Goal: Task Accomplishment & Management: Use online tool/utility

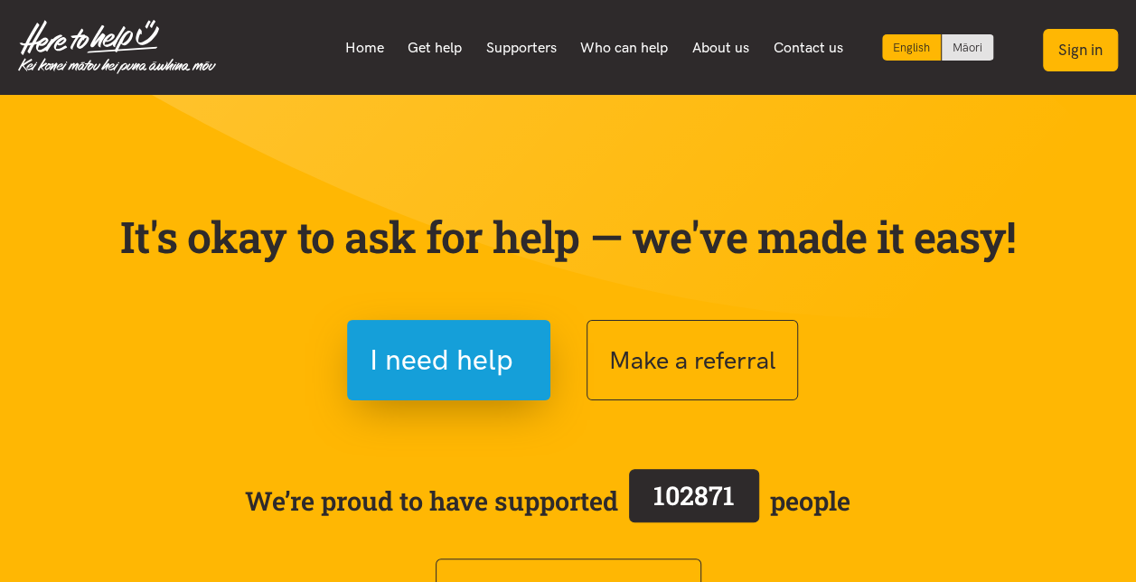
click at [1092, 52] on button "Sign in" at bounding box center [1080, 50] width 75 height 42
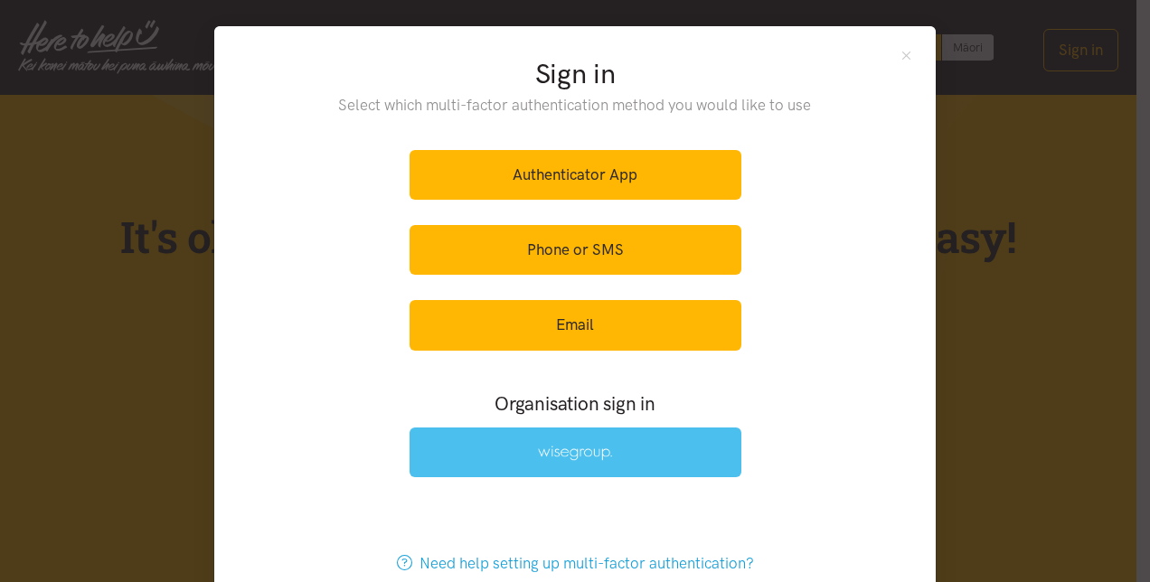
click at [548, 455] on img at bounding box center [575, 453] width 74 height 15
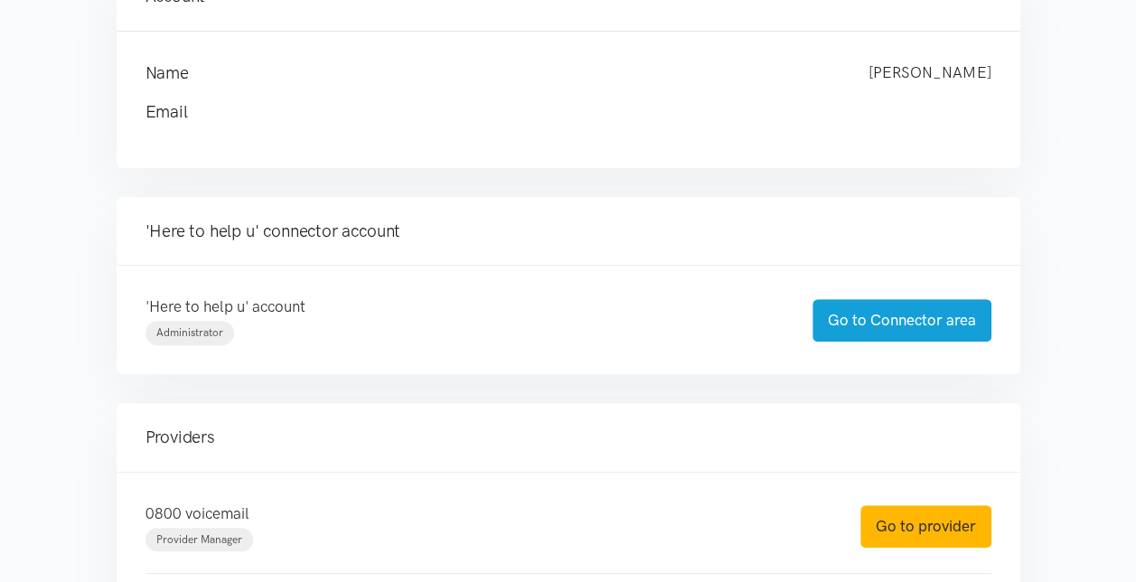
scroll to position [271, 0]
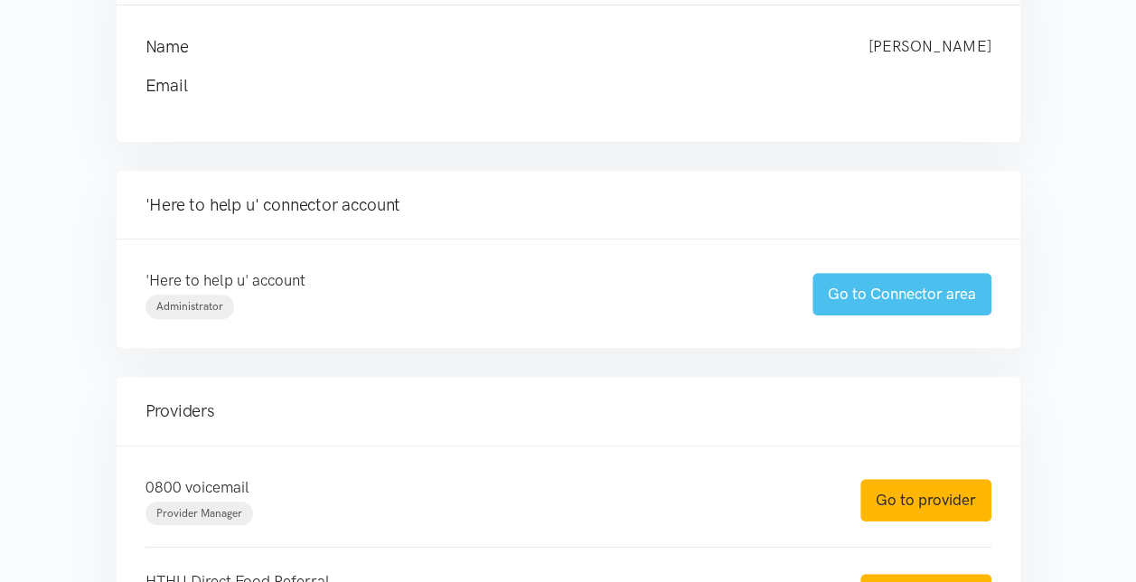
click at [884, 284] on link "Go to Connector area" at bounding box center [902, 294] width 179 height 42
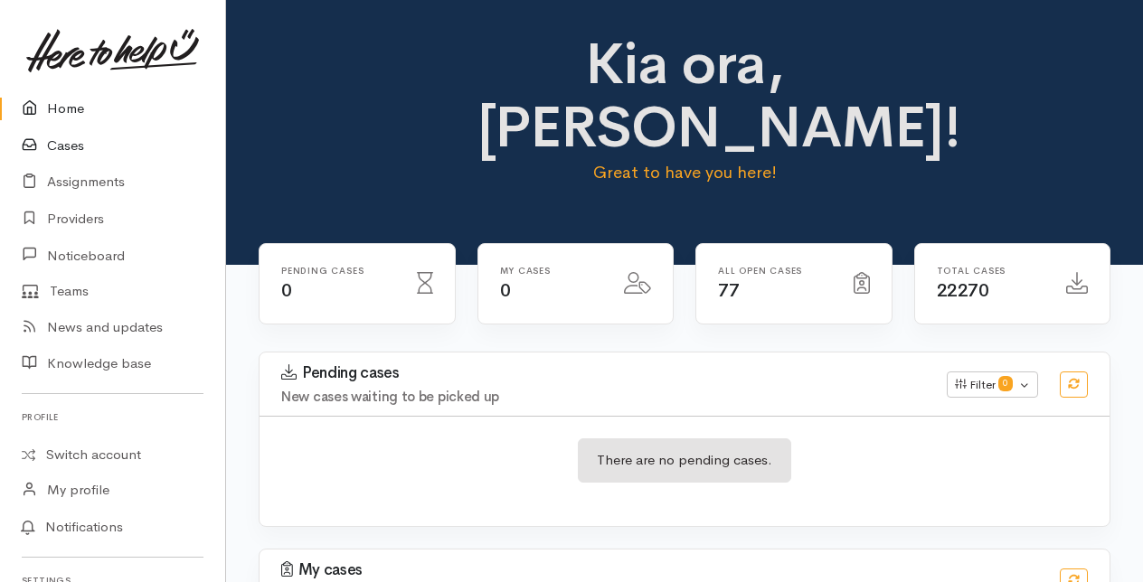
click at [70, 141] on link "Cases" at bounding box center [112, 145] width 225 height 37
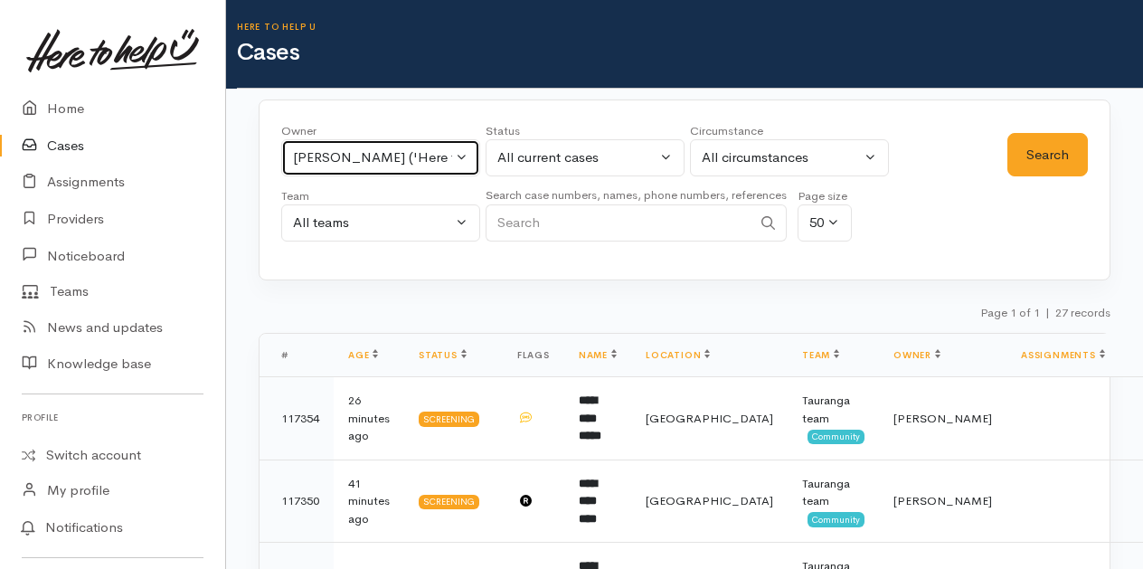
click at [461, 155] on button "[PERSON_NAME] ('Here to help u')" at bounding box center [380, 157] width 199 height 37
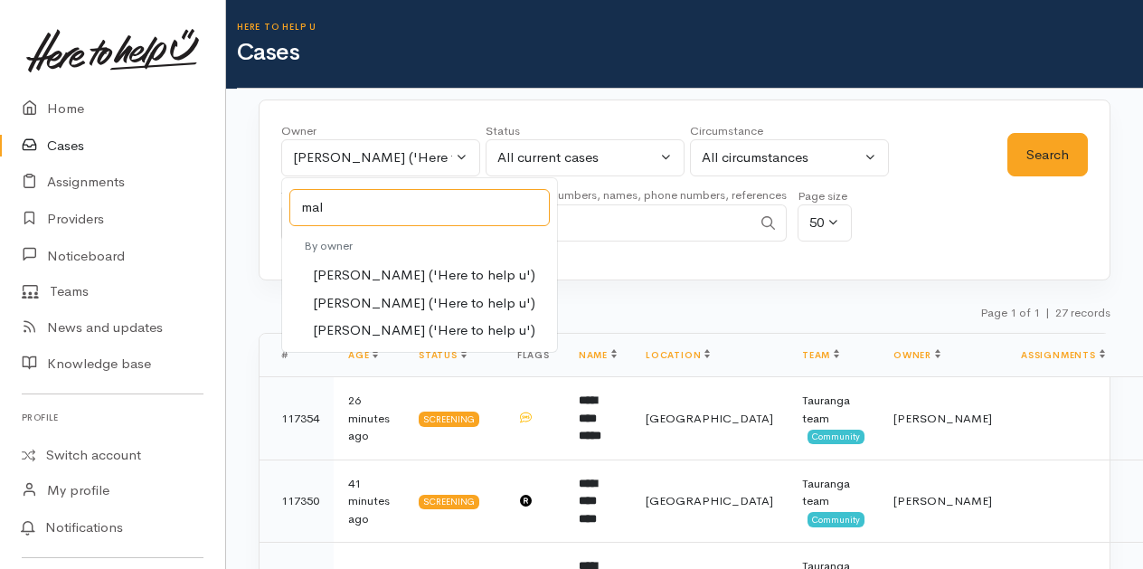
type input "mal"
click at [374, 303] on span "Malia Stowers ('Here to help u')" at bounding box center [424, 303] width 222 height 21
select select "1613"
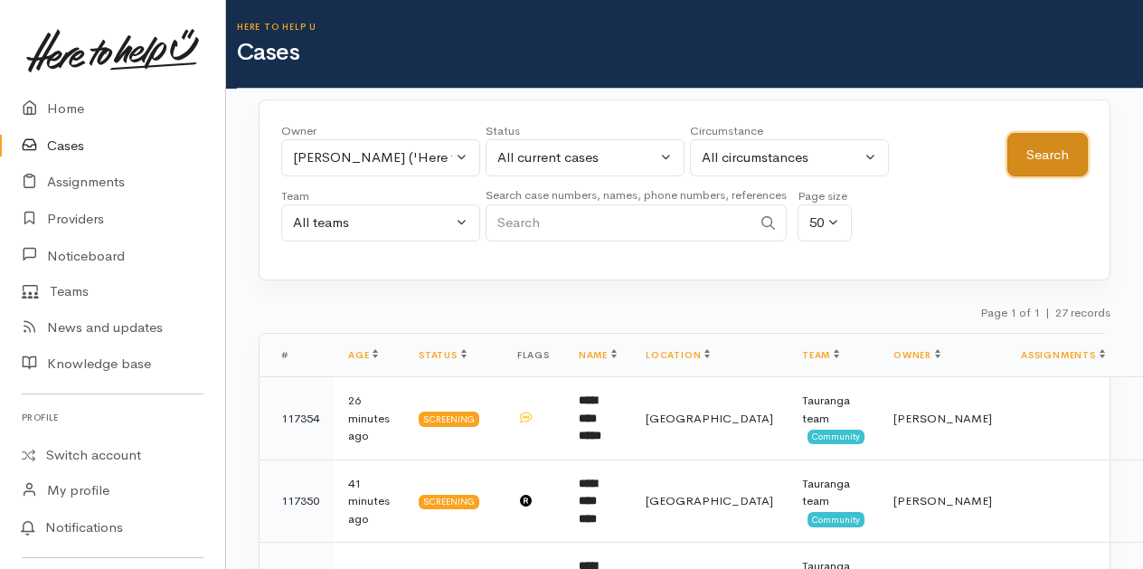
drag, startPoint x: 1025, startPoint y: 155, endPoint x: 1021, endPoint y: 166, distance: 11.8
click at [1024, 159] on button "Search" at bounding box center [1047, 155] width 80 height 44
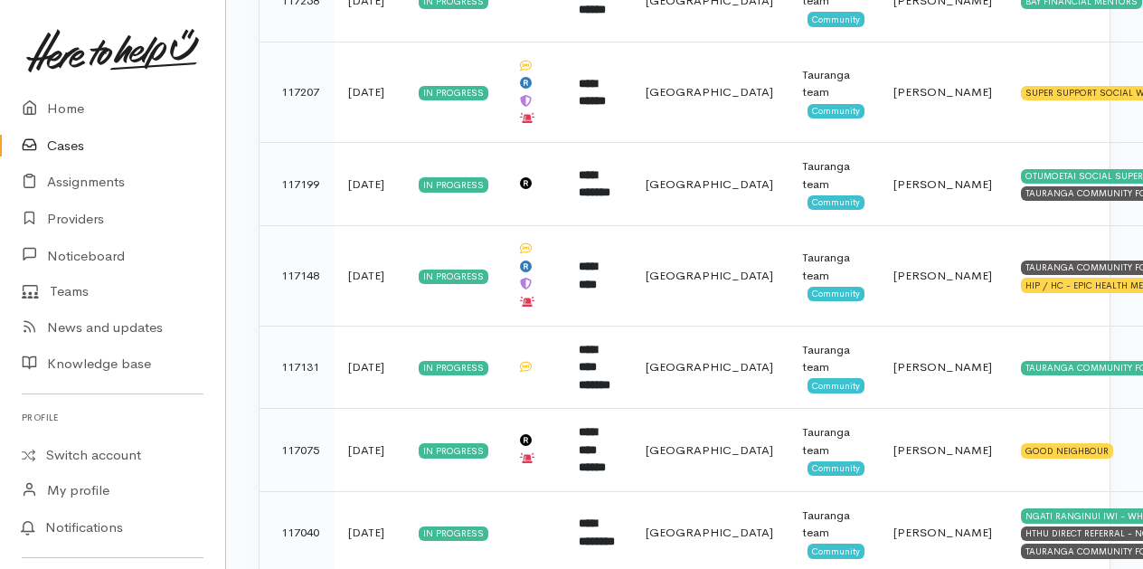
scroll to position [1356, 0]
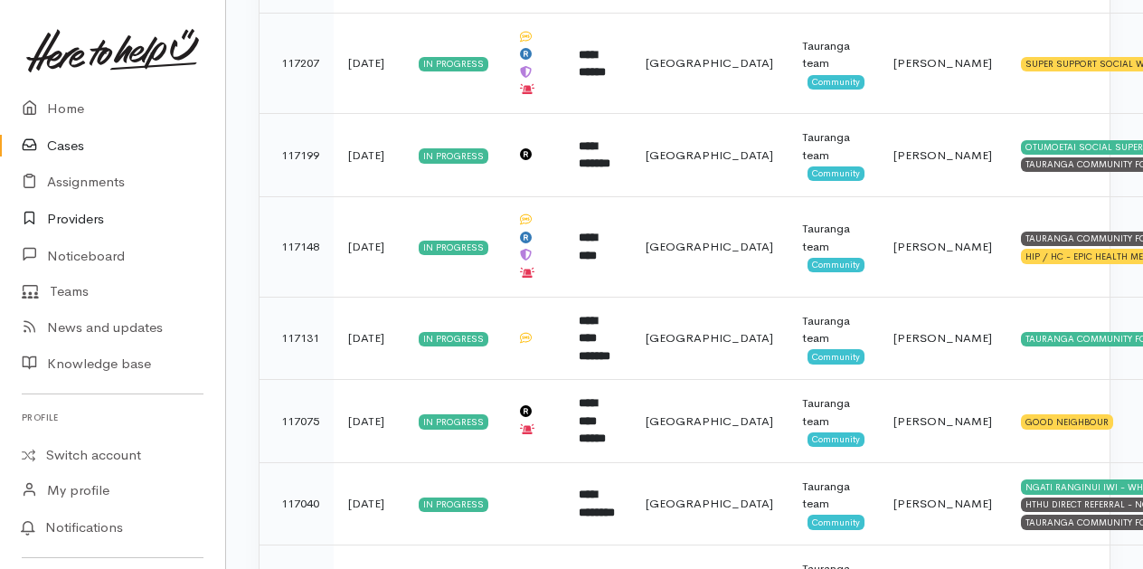
click at [71, 214] on link "Providers" at bounding box center [112, 219] width 225 height 37
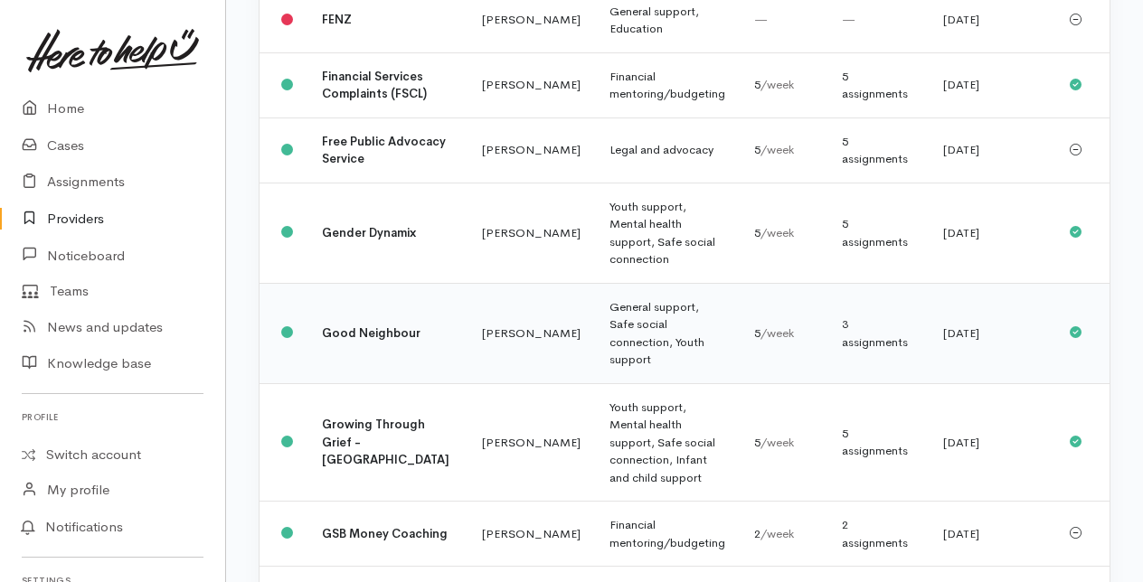
scroll to position [904, 0]
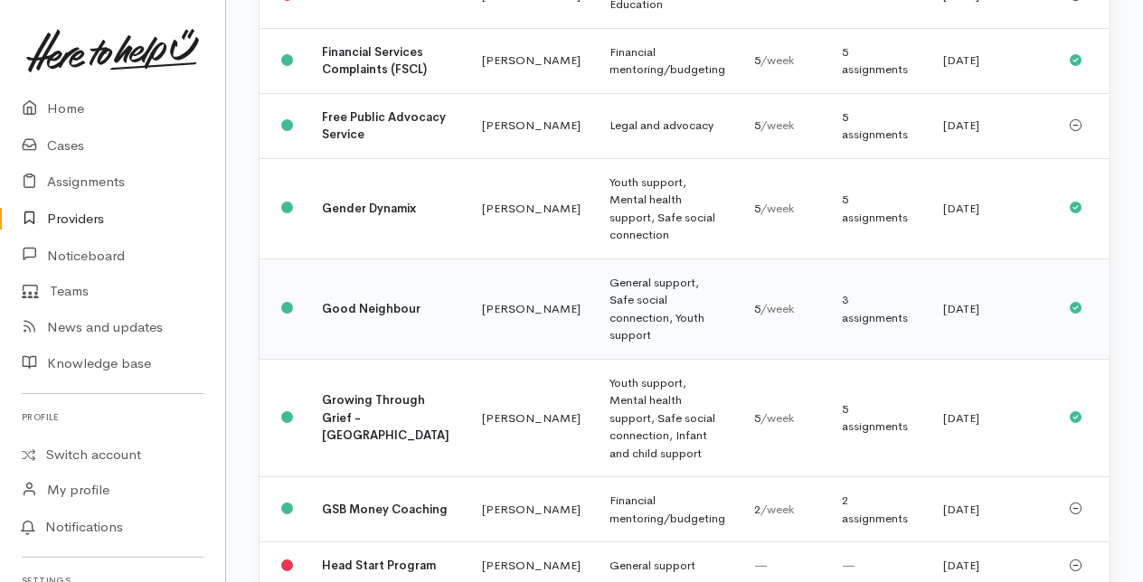
click at [399, 359] on td "Good Neighbour" at bounding box center [387, 309] width 160 height 100
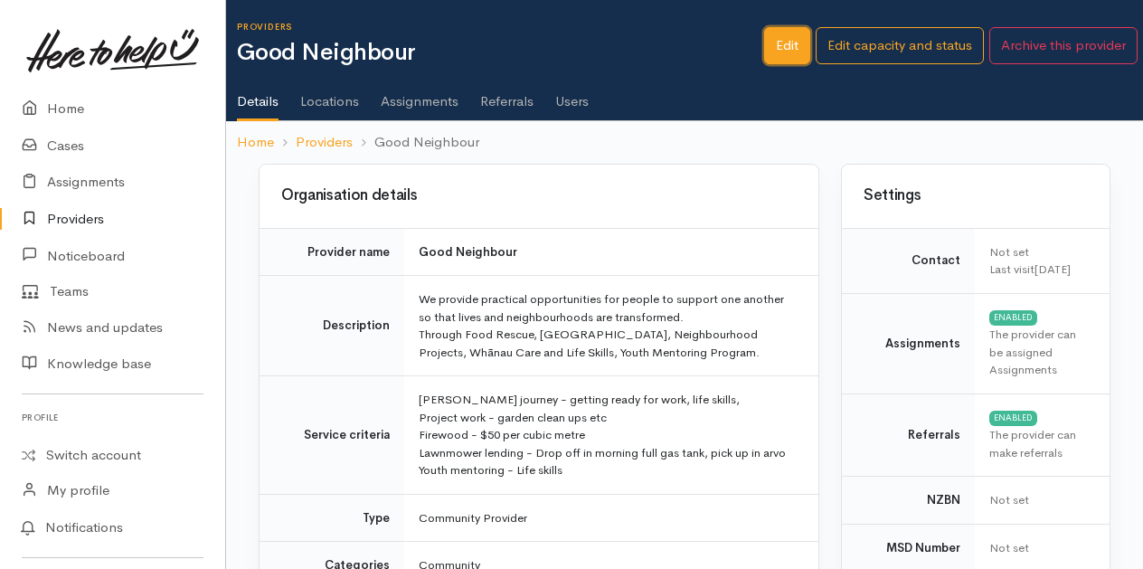
click at [787, 40] on link "Edit" at bounding box center [787, 45] width 46 height 37
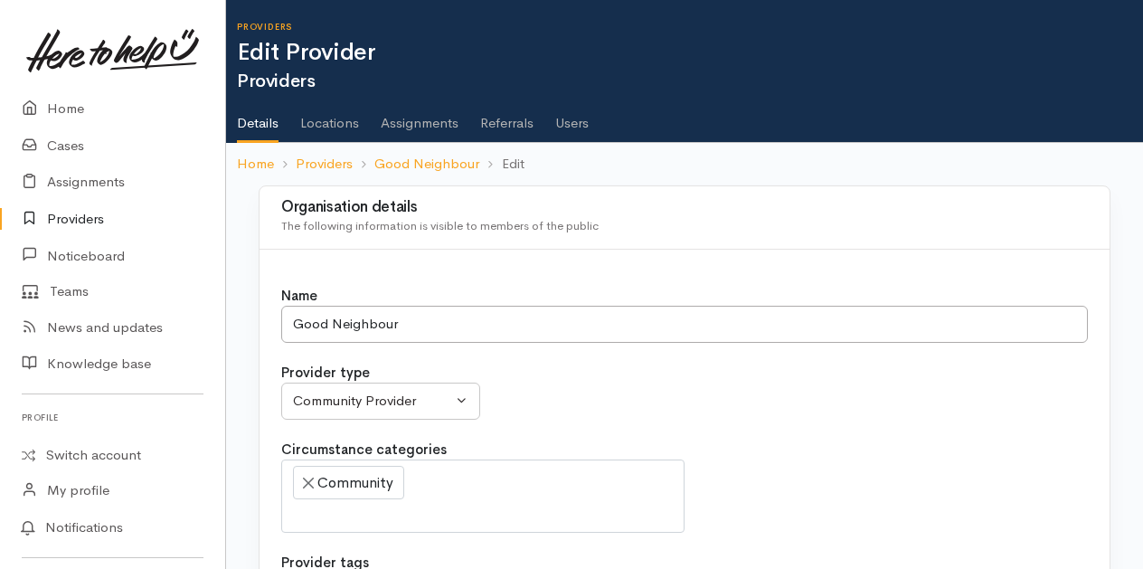
select select
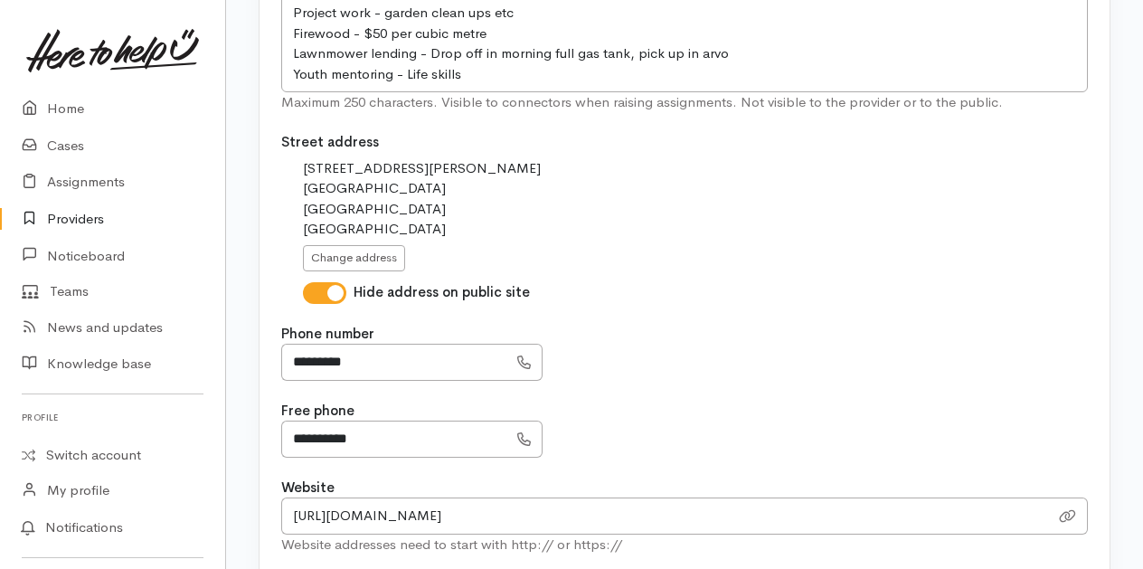
scroll to position [814, 0]
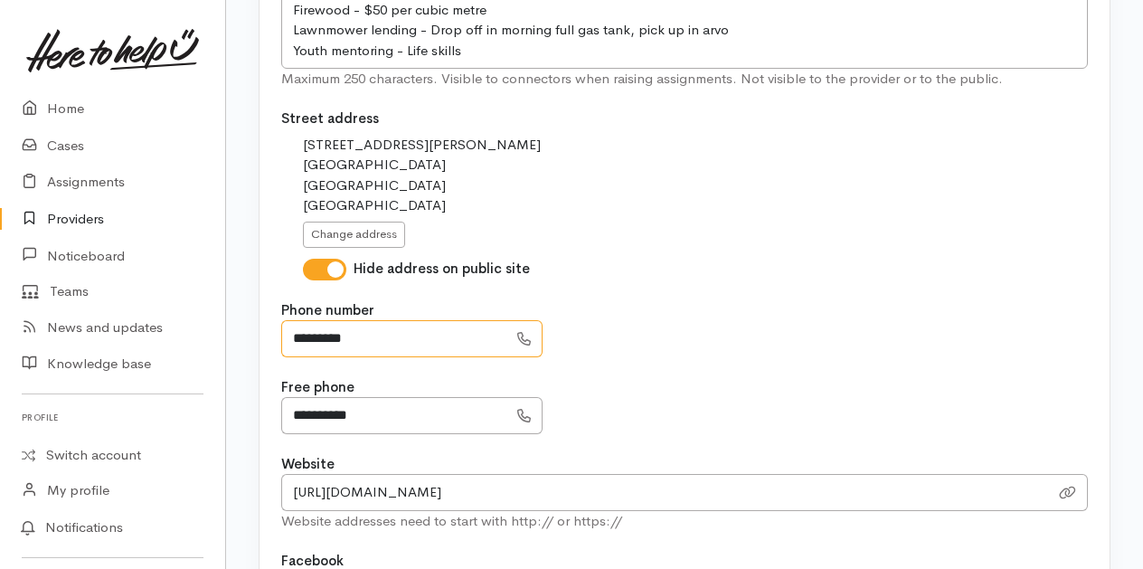
drag, startPoint x: 287, startPoint y: 331, endPoint x: 376, endPoint y: 334, distance: 89.5
click at [376, 334] on input "*********" at bounding box center [394, 338] width 226 height 37
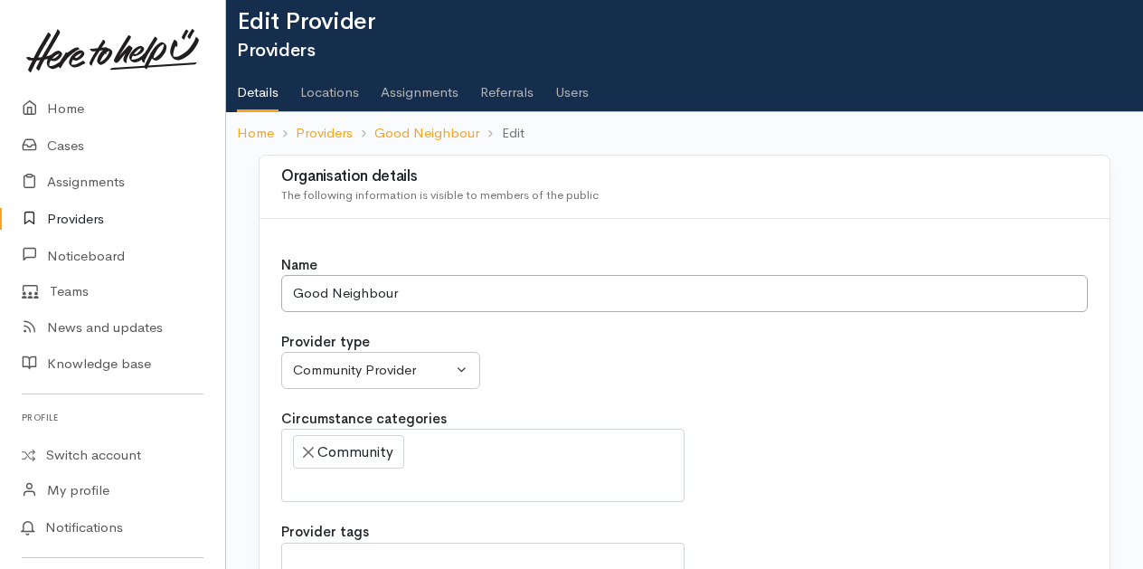
scroll to position [0, 0]
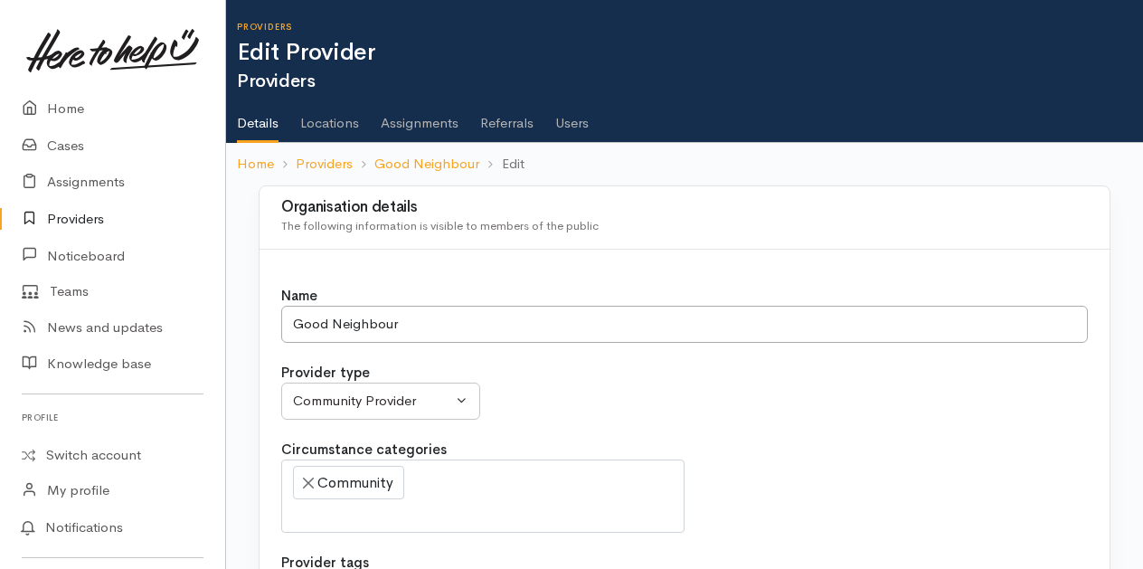
click at [570, 126] on link "Users" at bounding box center [571, 116] width 33 height 51
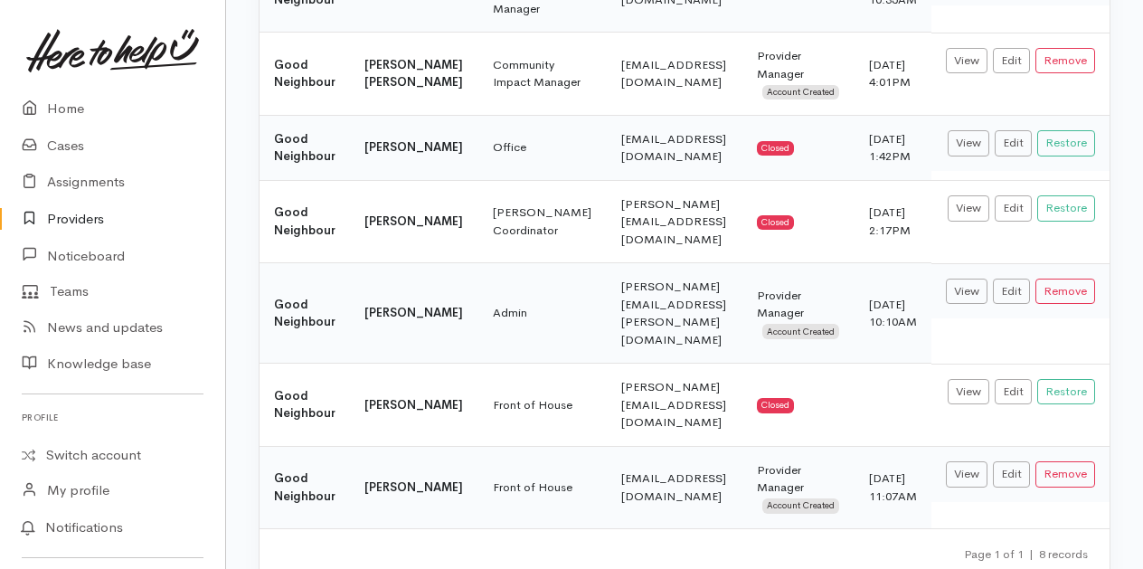
scroll to position [420, 0]
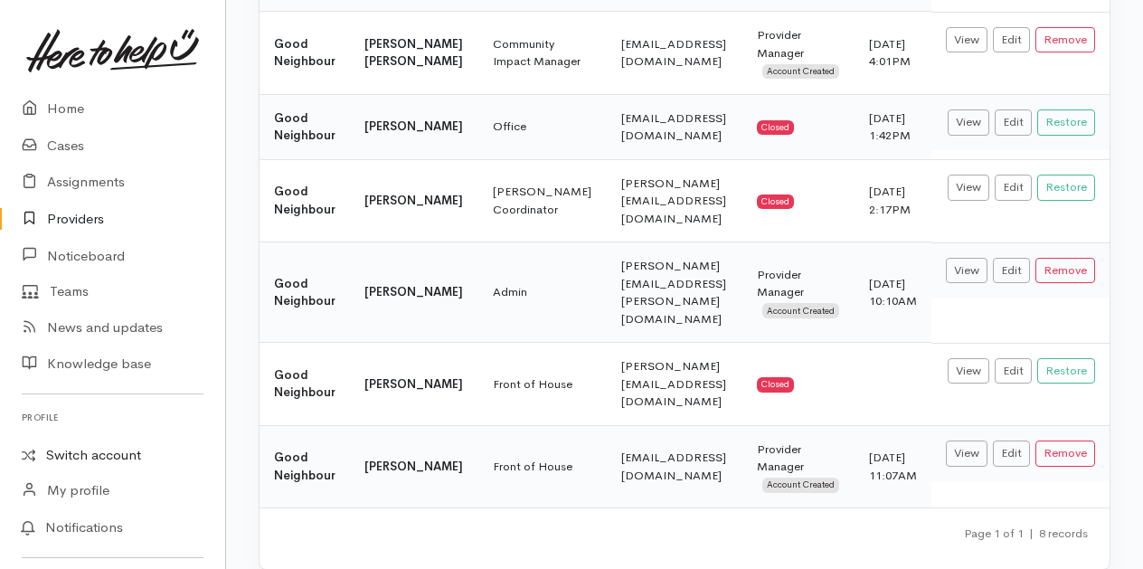
click at [71, 450] on link "Switch account" at bounding box center [112, 455] width 225 height 35
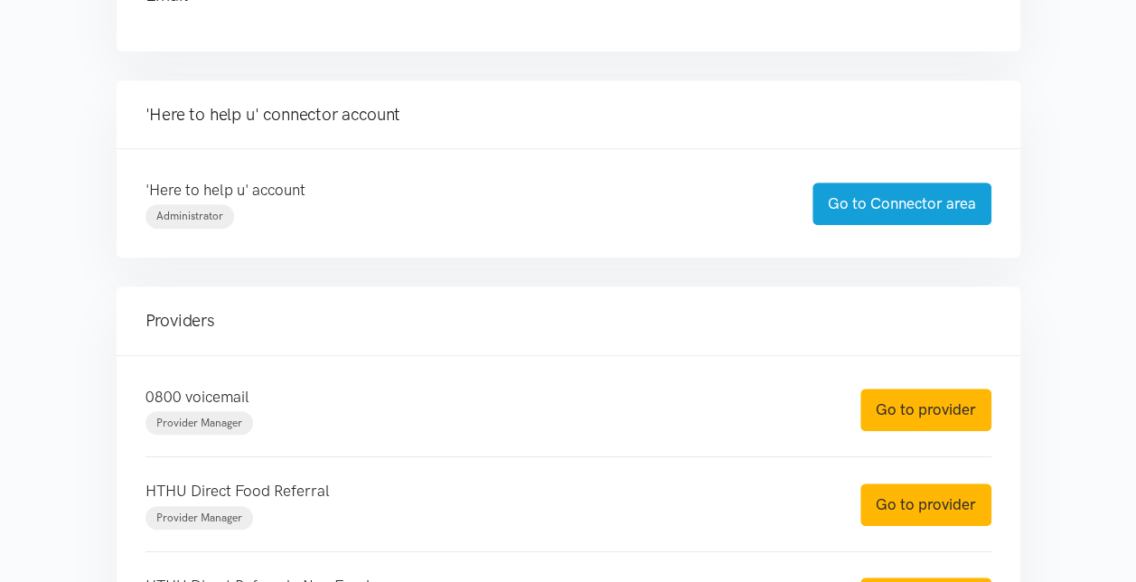
scroll to position [452, 0]
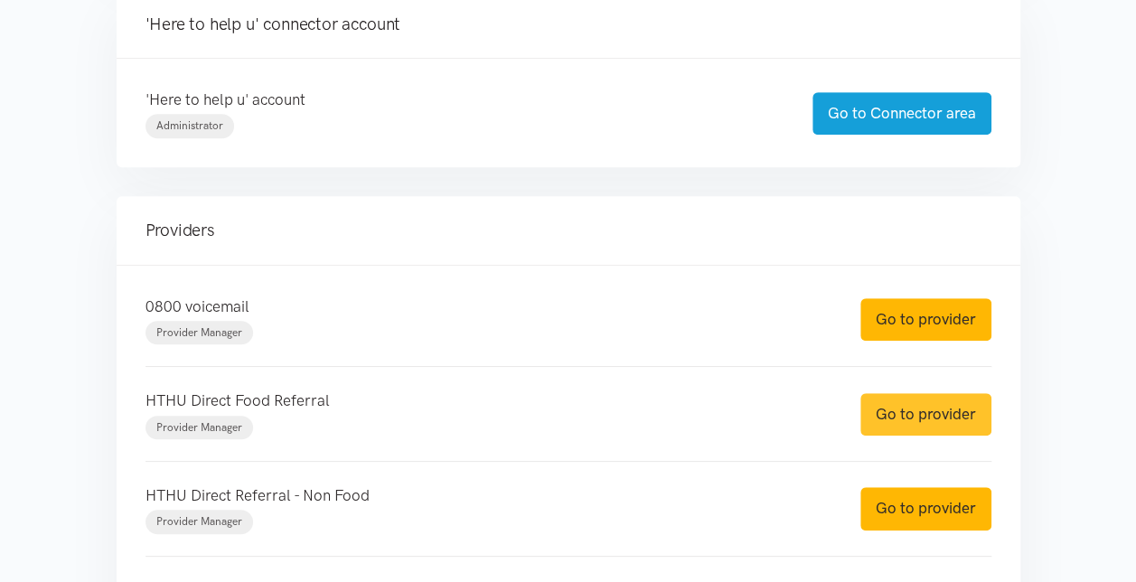
click at [942, 413] on link "Go to provider" at bounding box center [926, 414] width 131 height 42
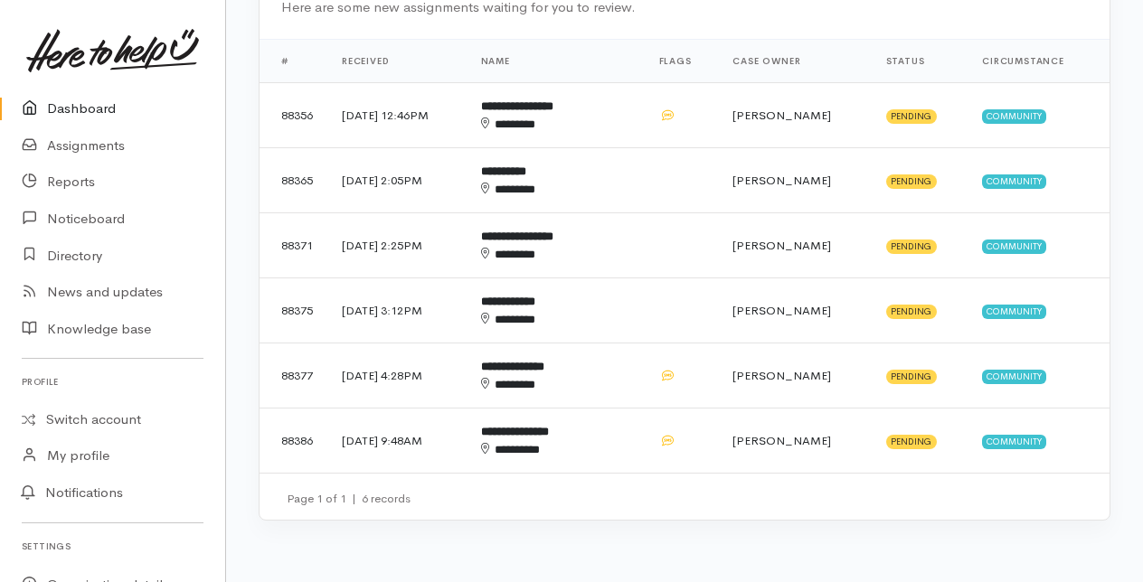
scroll to position [633, 0]
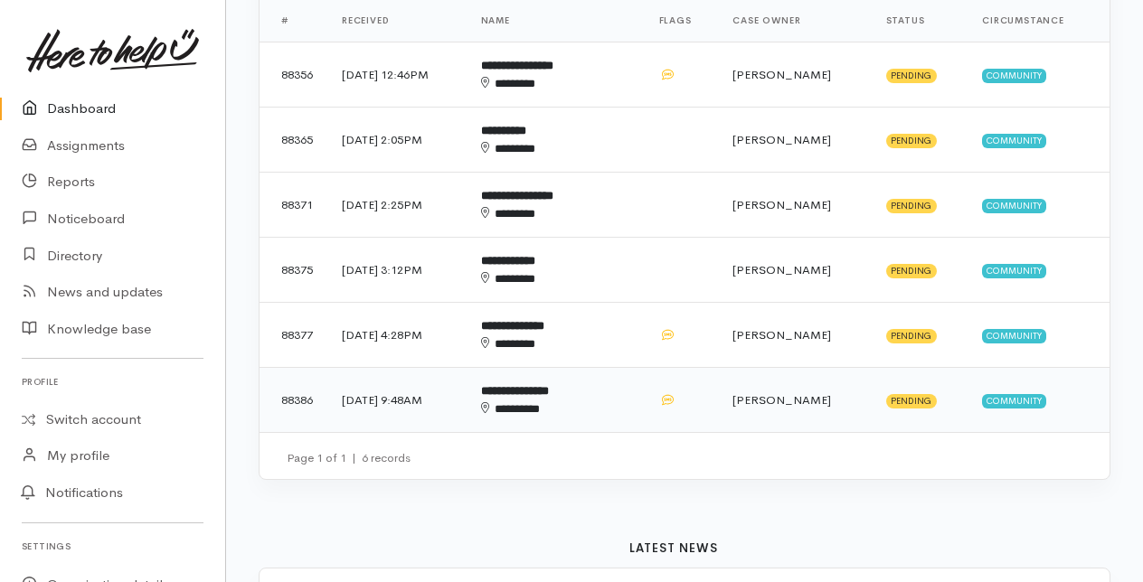
click at [549, 390] on b "**********" at bounding box center [515, 391] width 68 height 12
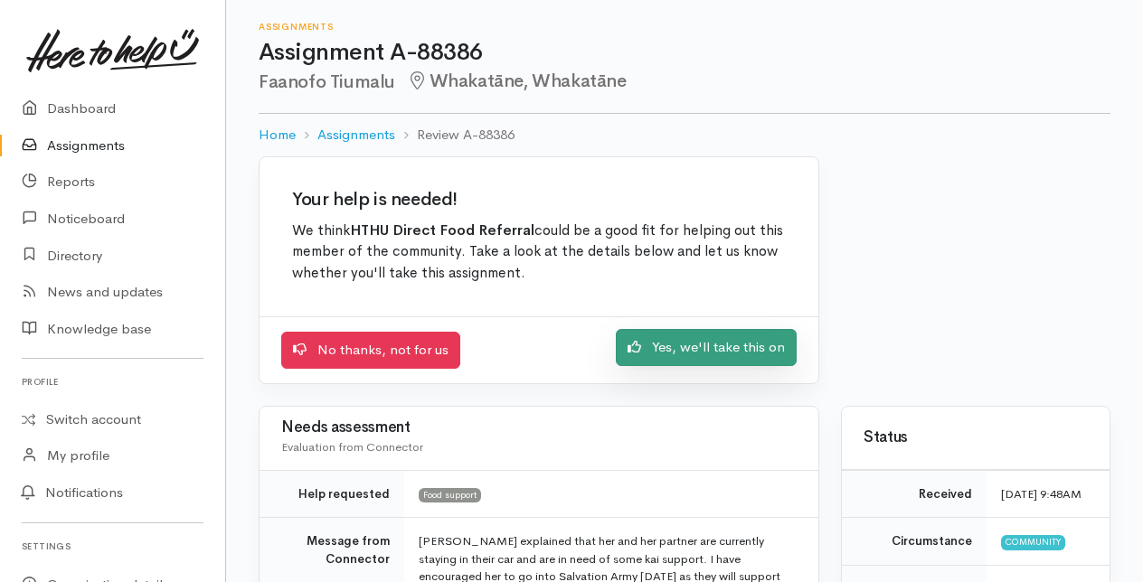
click at [705, 347] on link "Yes, we'll take this on" at bounding box center [706, 347] width 181 height 37
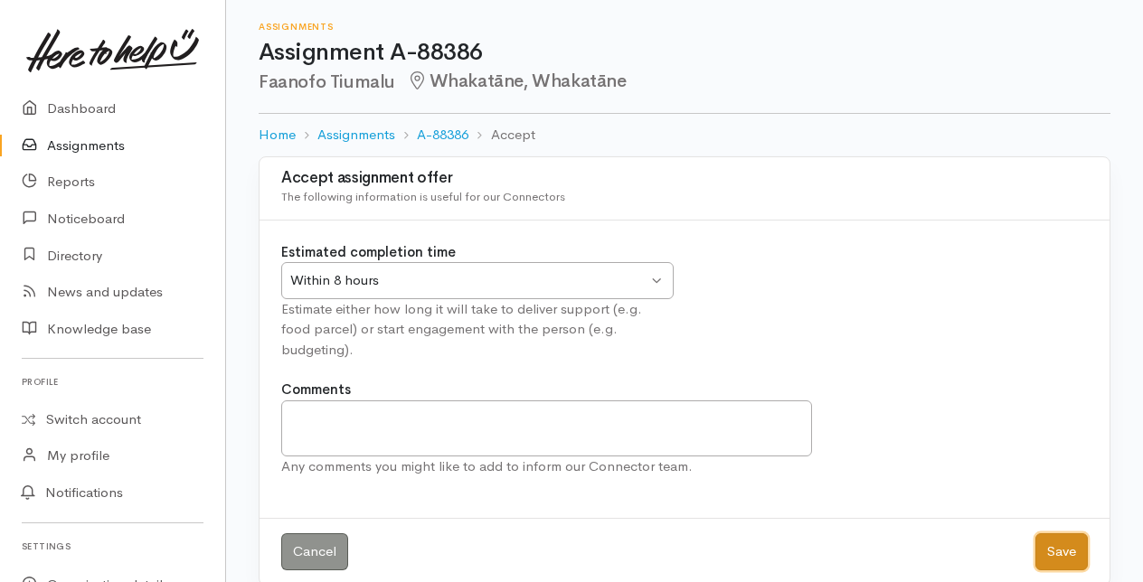
click at [1059, 533] on button "Save" at bounding box center [1061, 551] width 52 height 37
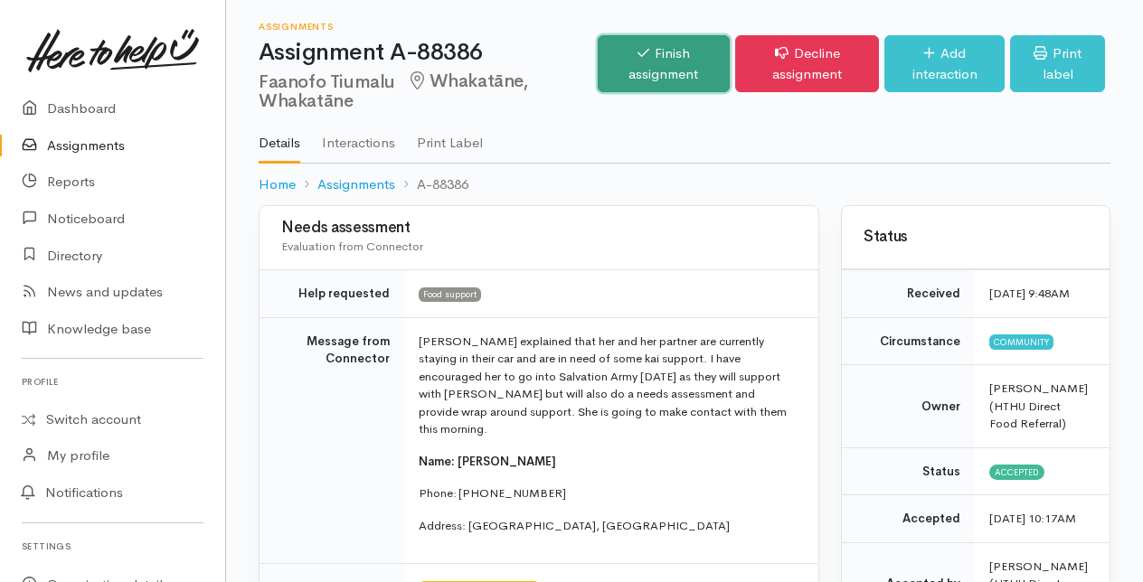
click at [661, 63] on link "Finish assignment" at bounding box center [664, 63] width 133 height 57
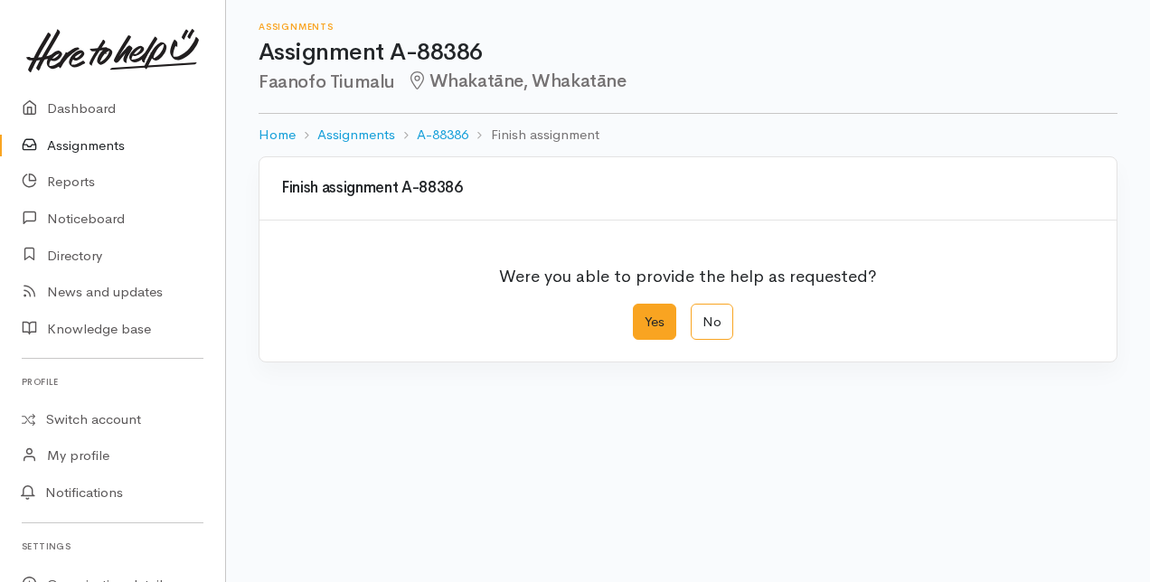
click at [661, 325] on label "Yes" at bounding box center [654, 322] width 43 height 37
click at [645, 315] on input "Yes" at bounding box center [639, 310] width 12 height 12
radio input "true"
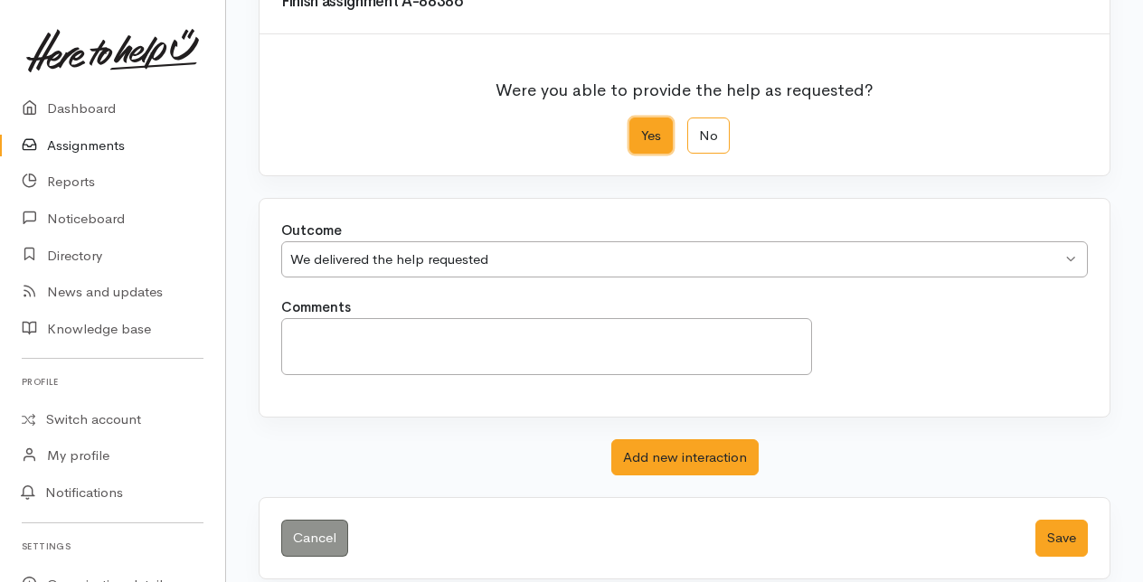
scroll to position [199, 0]
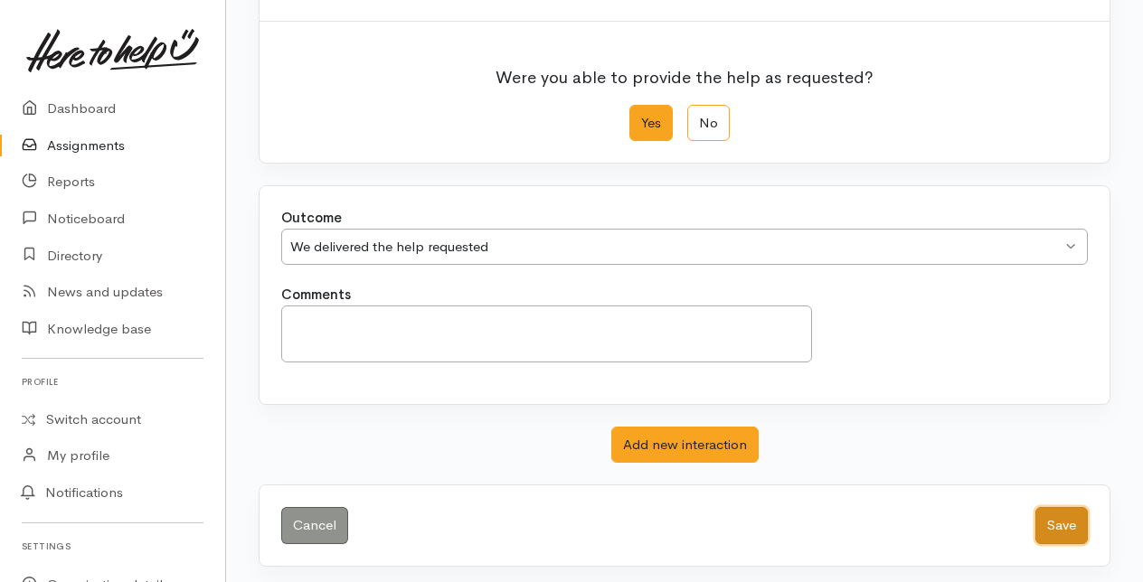
click at [1047, 524] on button "Save" at bounding box center [1061, 525] width 52 height 37
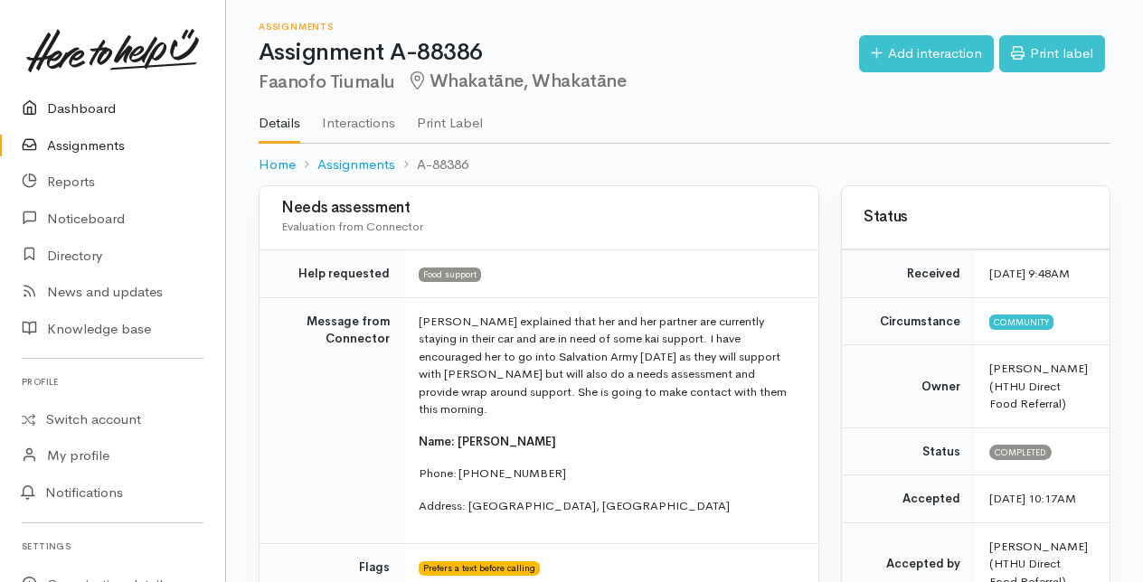
click at [80, 101] on link "Dashboard" at bounding box center [112, 108] width 225 height 37
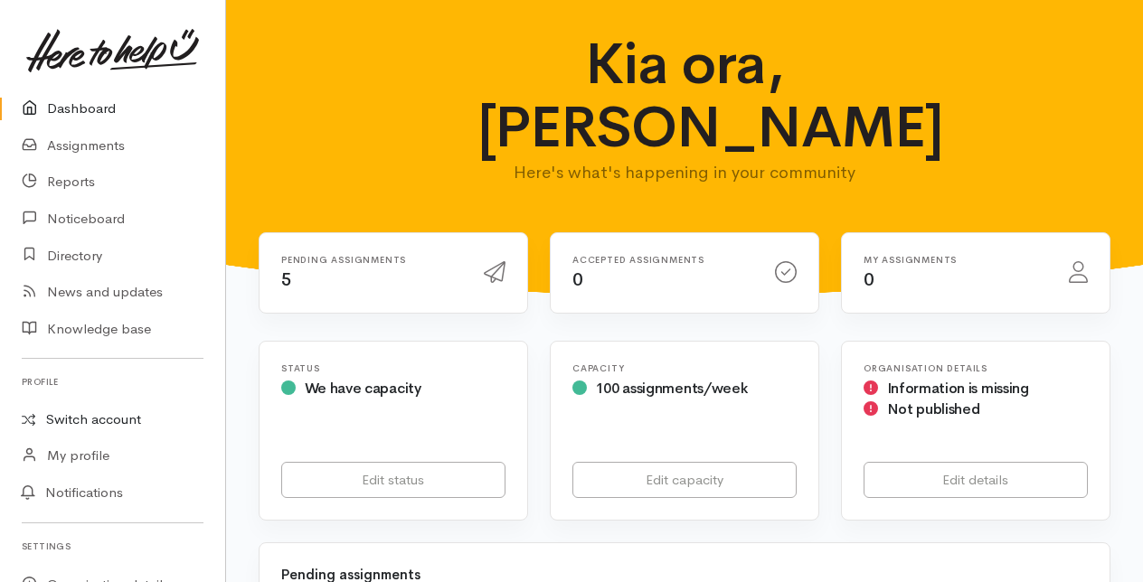
click at [78, 414] on link "Switch account" at bounding box center [112, 419] width 225 height 35
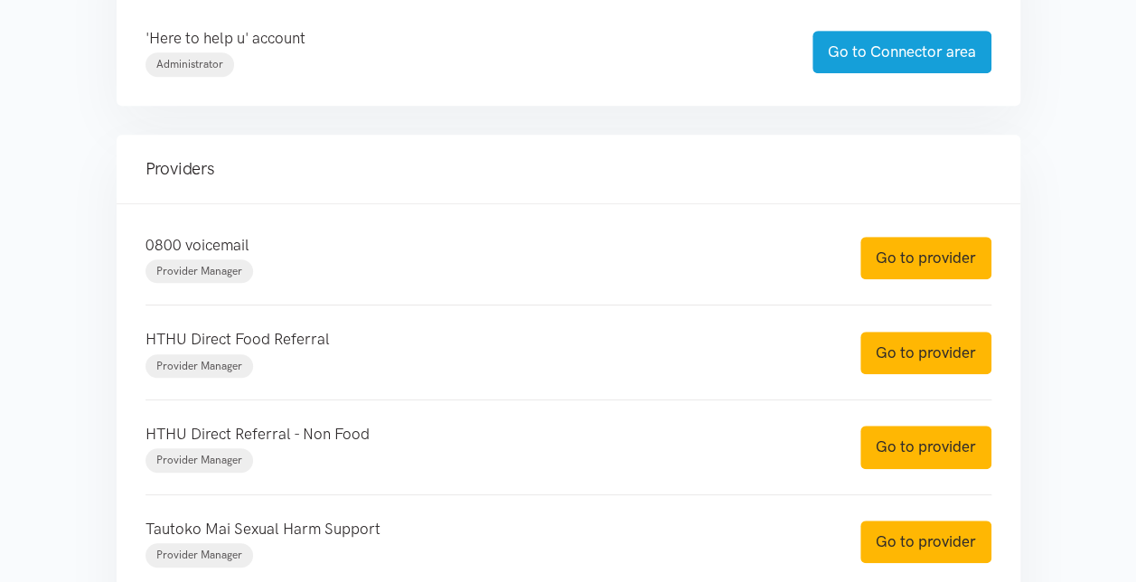
scroll to position [542, 0]
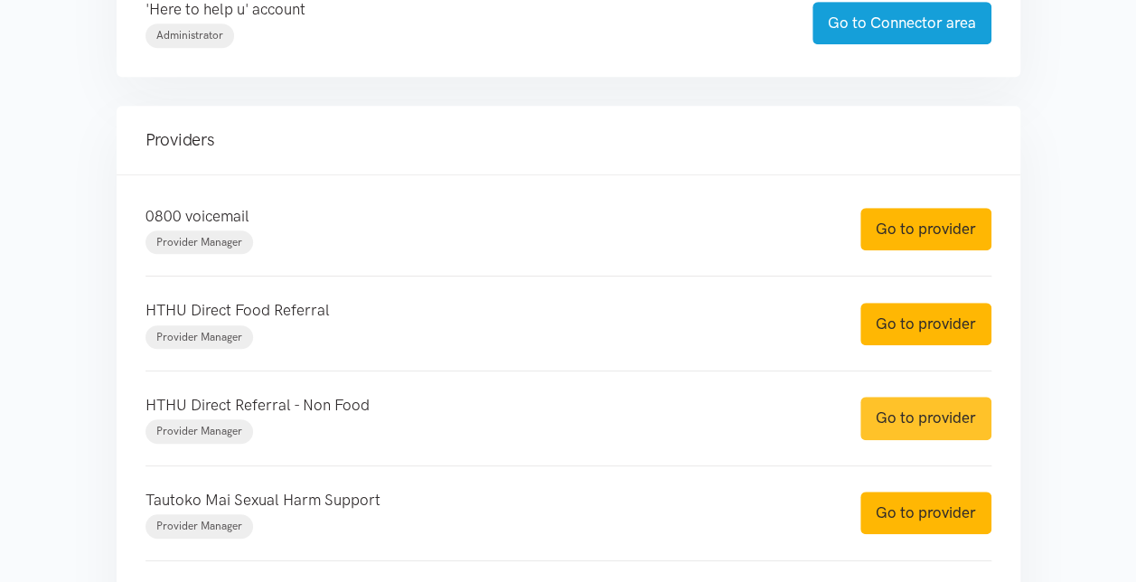
click at [917, 414] on link "Go to provider" at bounding box center [926, 418] width 131 height 42
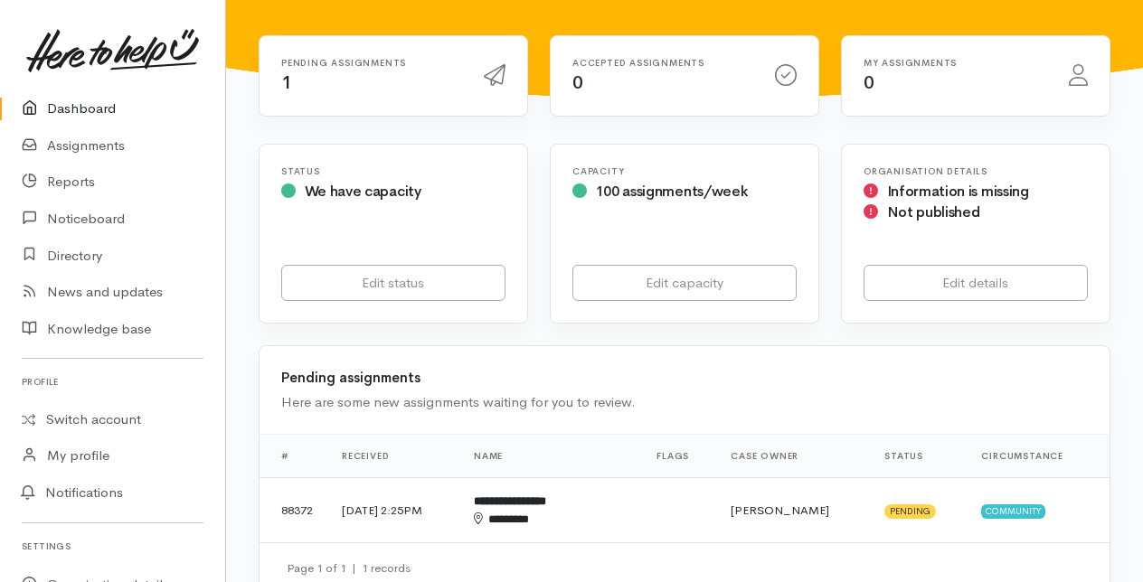
scroll to position [271, 0]
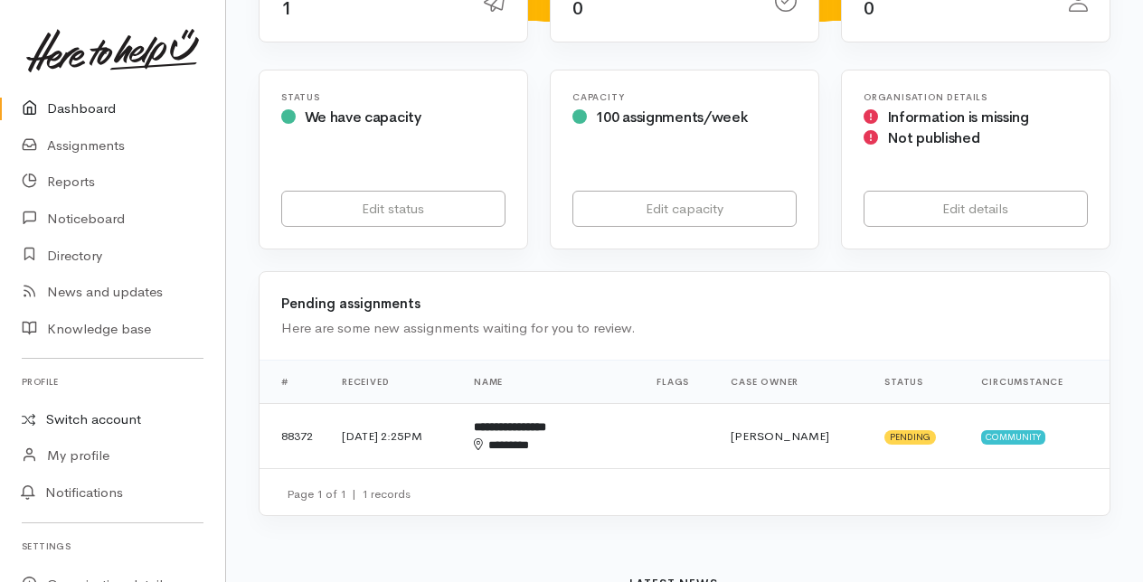
click at [99, 414] on link "Switch account" at bounding box center [112, 419] width 225 height 35
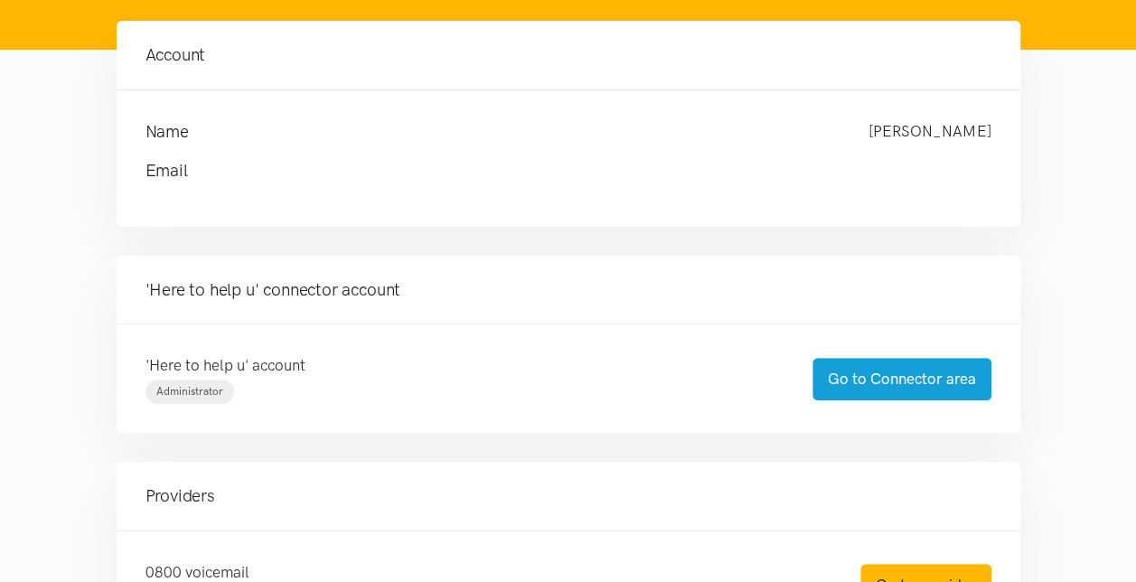
scroll to position [90, 0]
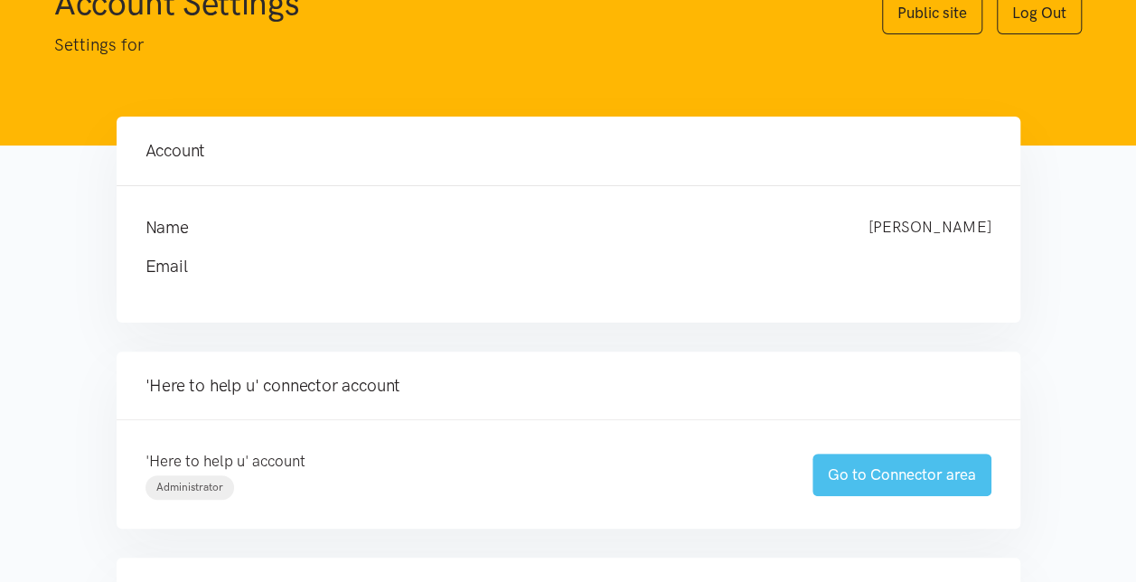
click at [880, 475] on link "Go to Connector area" at bounding box center [902, 475] width 179 height 42
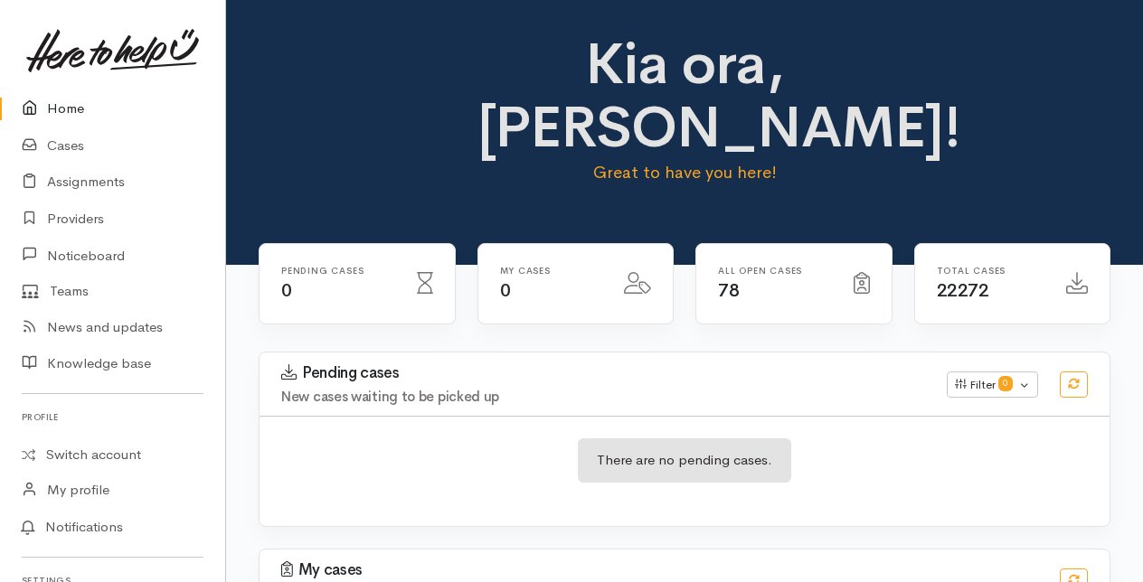
click at [71, 107] on link "Home" at bounding box center [112, 108] width 225 height 37
click at [61, 145] on link "Cases" at bounding box center [112, 145] width 225 height 37
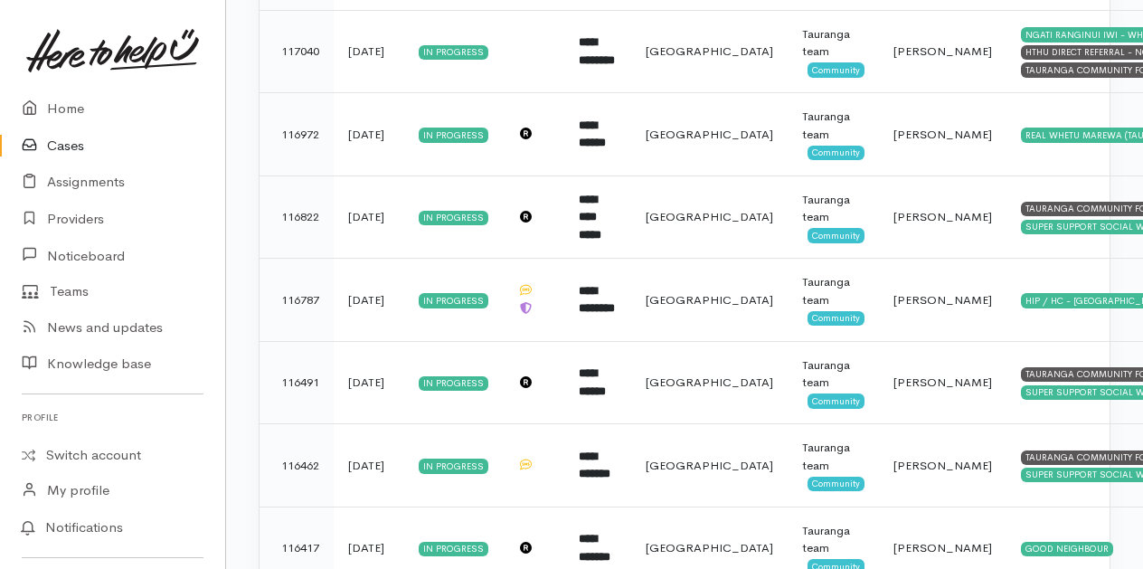
scroll to position [1971, 0]
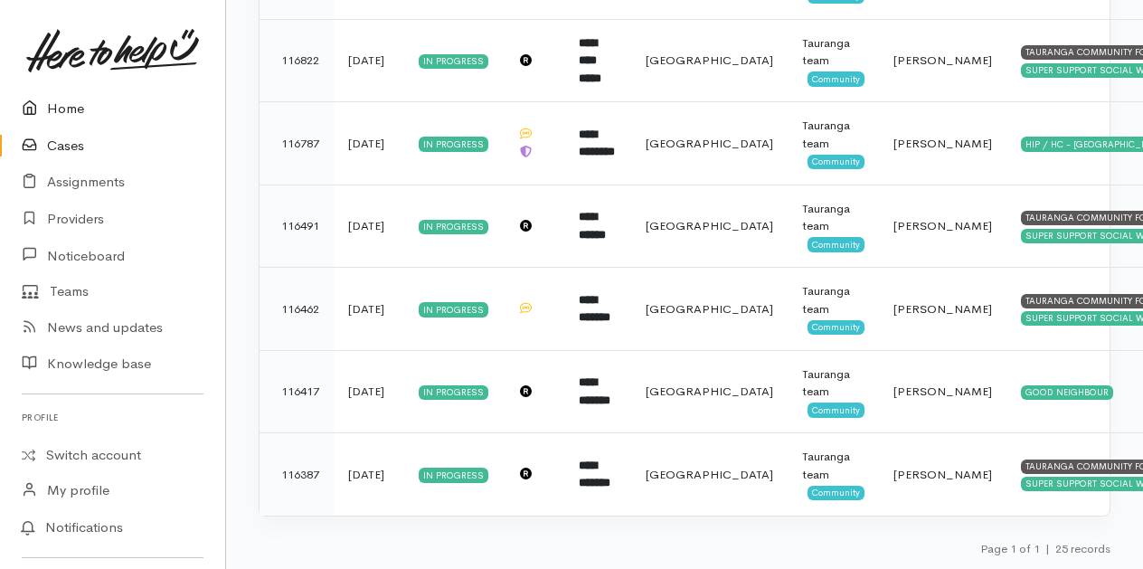
click at [70, 109] on link "Home" at bounding box center [112, 108] width 225 height 37
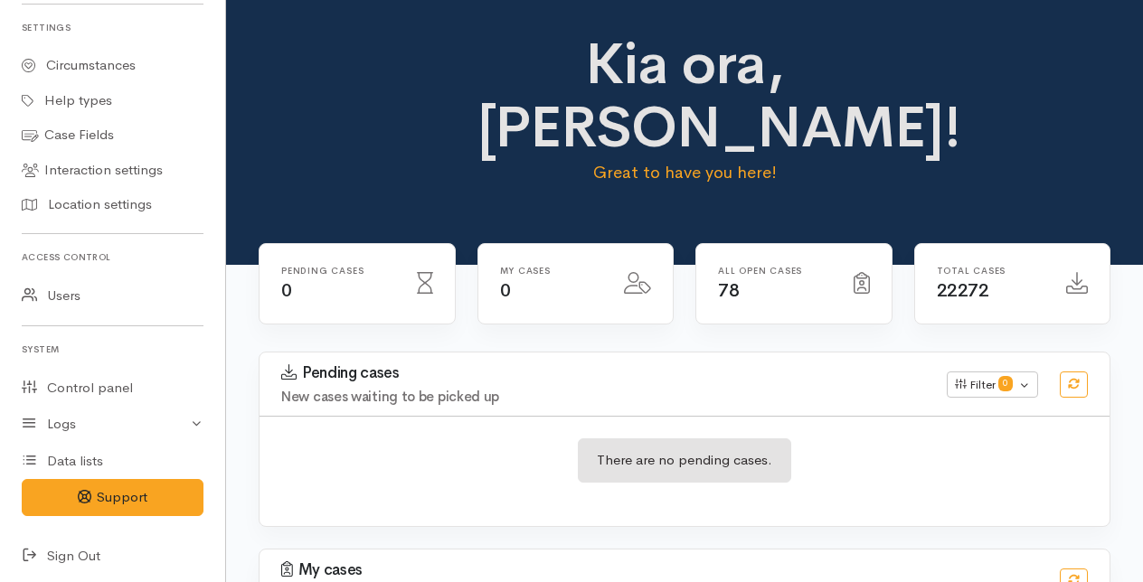
scroll to position [555, 0]
click at [26, 552] on icon at bounding box center [34, 554] width 25 height 23
